Goal: Task Accomplishment & Management: Manage account settings

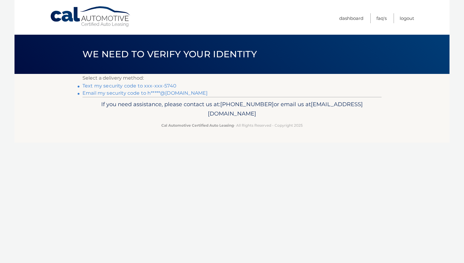
click at [144, 89] on link "Text my security code to xxx-xxx-5740" at bounding box center [129, 86] width 94 height 6
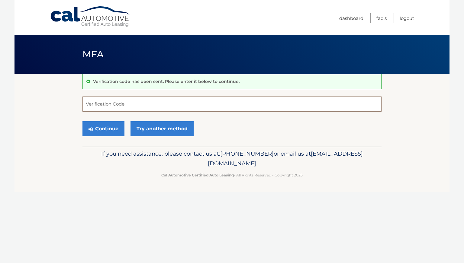
click at [133, 107] on input "Verification Code" at bounding box center [231, 104] width 299 height 15
type input "565568"
click at [117, 136] on button "Continue" at bounding box center [103, 128] width 42 height 15
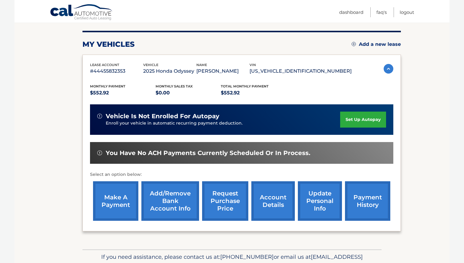
scroll to position [79, 0]
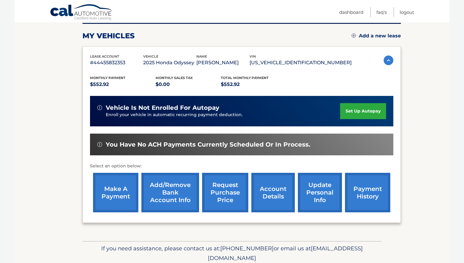
click at [108, 197] on link "make a payment" at bounding box center [115, 193] width 45 height 40
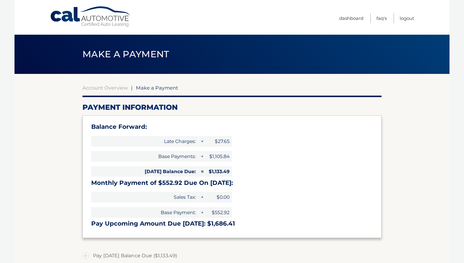
select select "YjhlYTFlZDgtNjkyNS00ZmQ2LTgyNWEtOWY4ODBjOTFlMzM3"
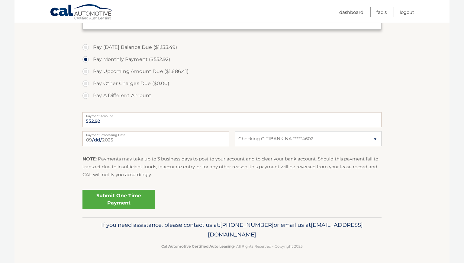
scroll to position [210, 0]
click at [375, 146] on select "Select Bank Account Checking CITIBANK NA *****4602" at bounding box center [308, 138] width 146 height 15
select select
click at [235, 146] on select "Select Bank Account Checking CITIBANK NA *****4602" at bounding box center [308, 138] width 146 height 15
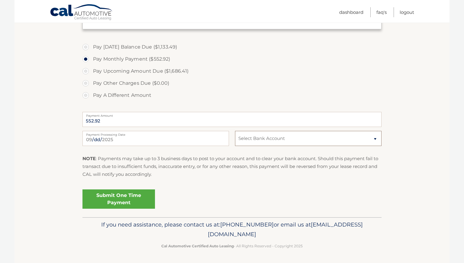
click at [374, 146] on select "Select Bank Account Checking CITIBANK NA *****4602" at bounding box center [308, 138] width 146 height 15
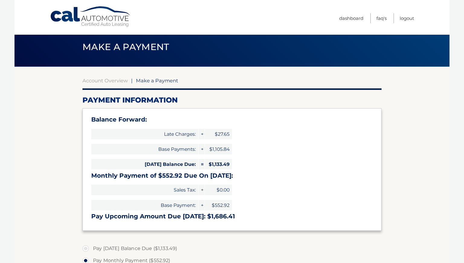
scroll to position [0, 0]
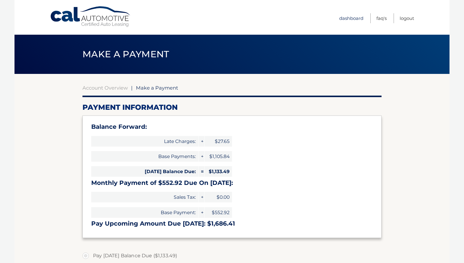
click at [339, 19] on link "Dashboard" at bounding box center [351, 18] width 24 height 10
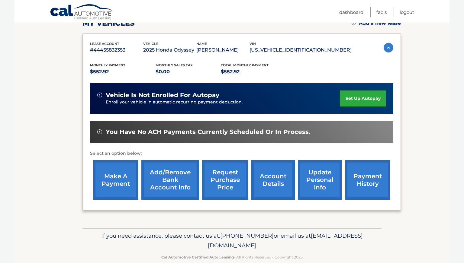
scroll to position [104, 0]
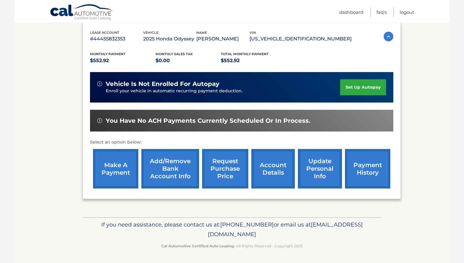
click at [166, 169] on link "Add/Remove bank account info" at bounding box center [170, 169] width 58 height 40
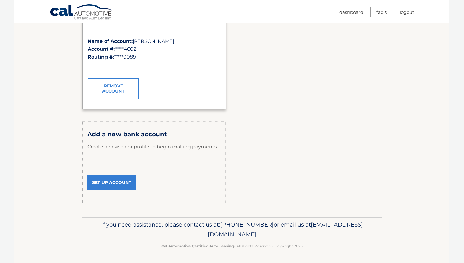
scroll to position [133, 0]
click at [117, 190] on link "Set Up Account" at bounding box center [111, 182] width 49 height 15
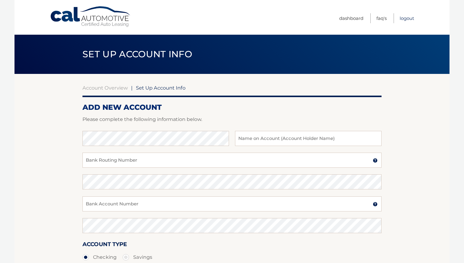
click at [403, 18] on link "Logout" at bounding box center [406, 18] width 14 height 10
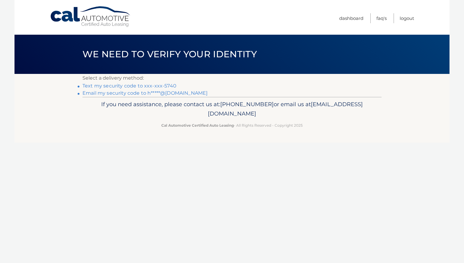
click at [146, 96] on link "Email my security code to h*****@[DOMAIN_NAME]" at bounding box center [144, 93] width 125 height 6
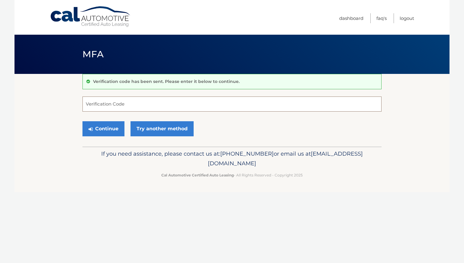
click at [237, 100] on input "Verification Code" at bounding box center [231, 104] width 299 height 15
type input "791911"
click at [111, 135] on button "Continue" at bounding box center [103, 128] width 42 height 15
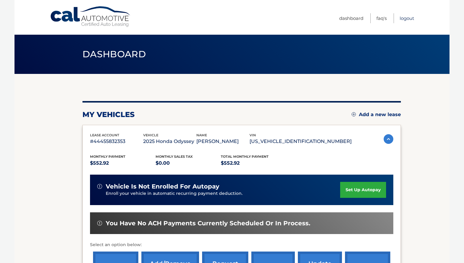
click at [403, 18] on link "Logout" at bounding box center [406, 18] width 14 height 10
